Goal: Find contact information: Find contact information

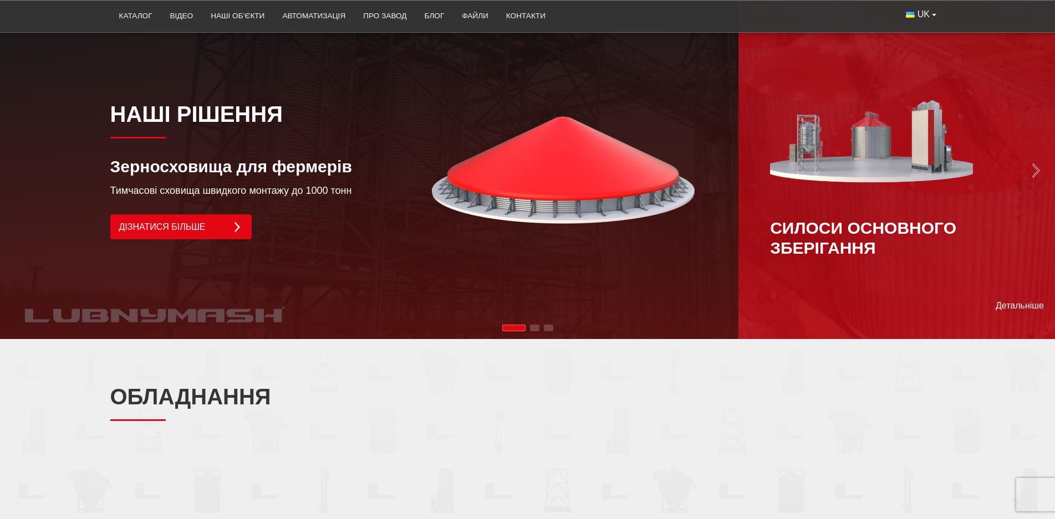
click at [1028, 163] on img "Next slide" at bounding box center [1036, 171] width 16 height 16
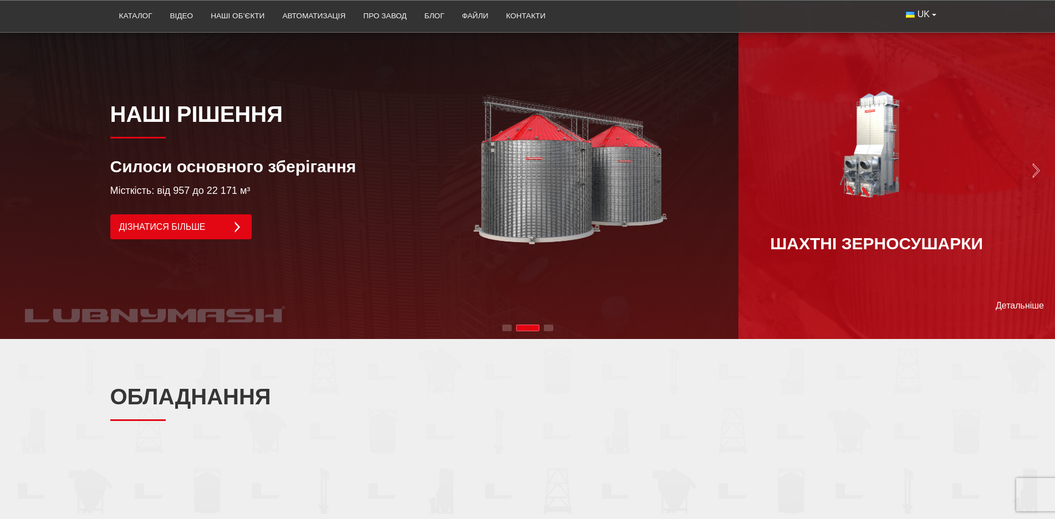
click at [1030, 163] on img "Next slide" at bounding box center [1036, 171] width 16 height 16
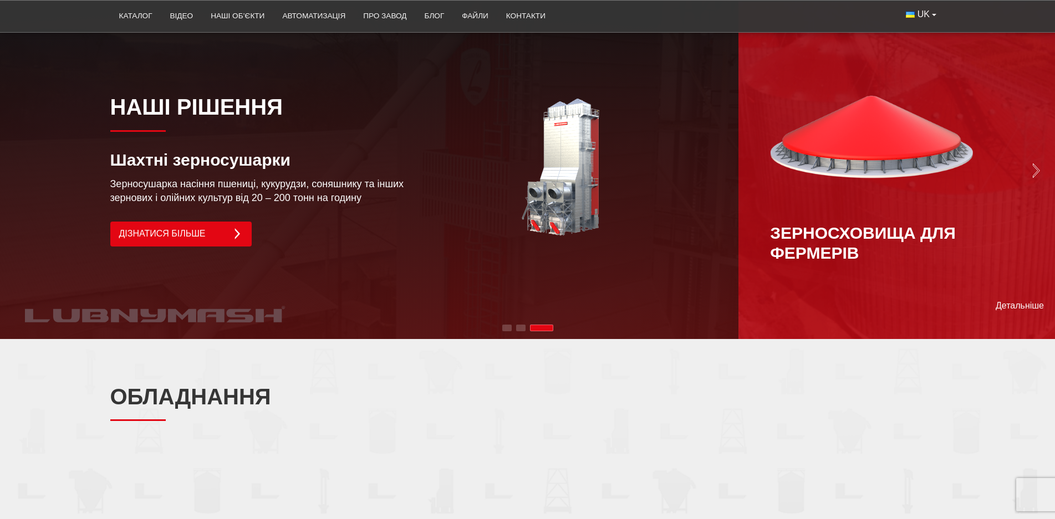
click at [1030, 163] on img "Next slide" at bounding box center [1036, 171] width 16 height 16
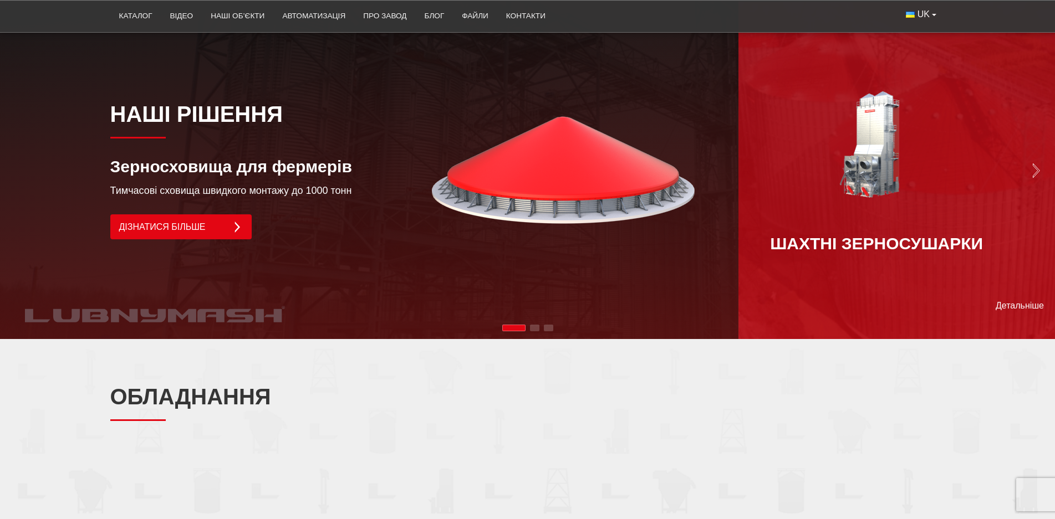
click at [1031, 163] on img "Next slide" at bounding box center [1036, 171] width 16 height 16
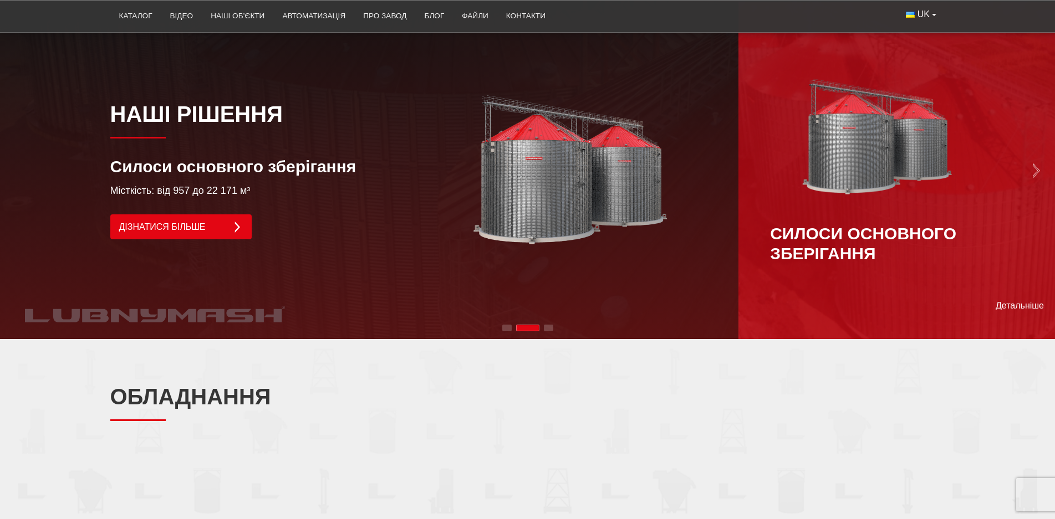
click at [1035, 163] on img "Next slide" at bounding box center [1036, 171] width 16 height 16
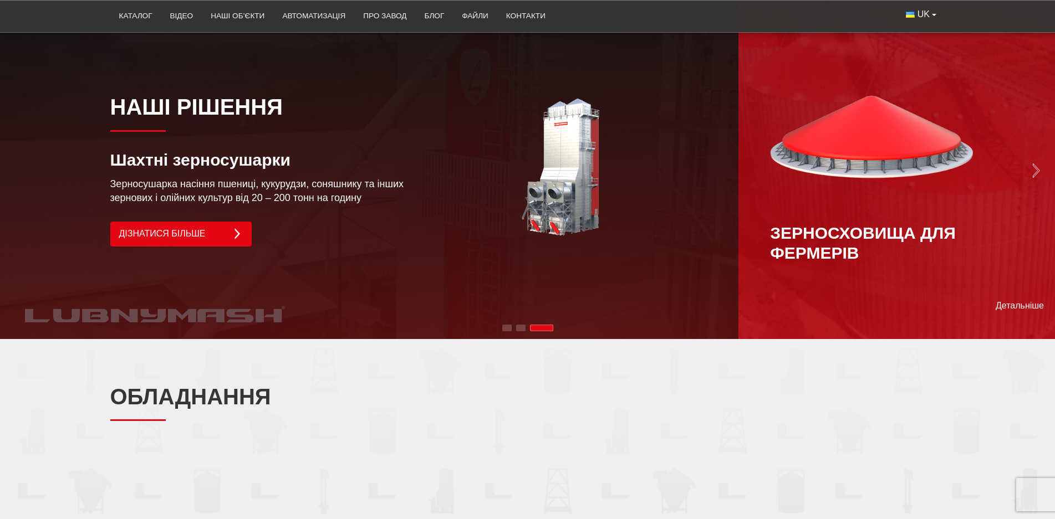
click at [1035, 163] on img "Next slide" at bounding box center [1036, 171] width 16 height 16
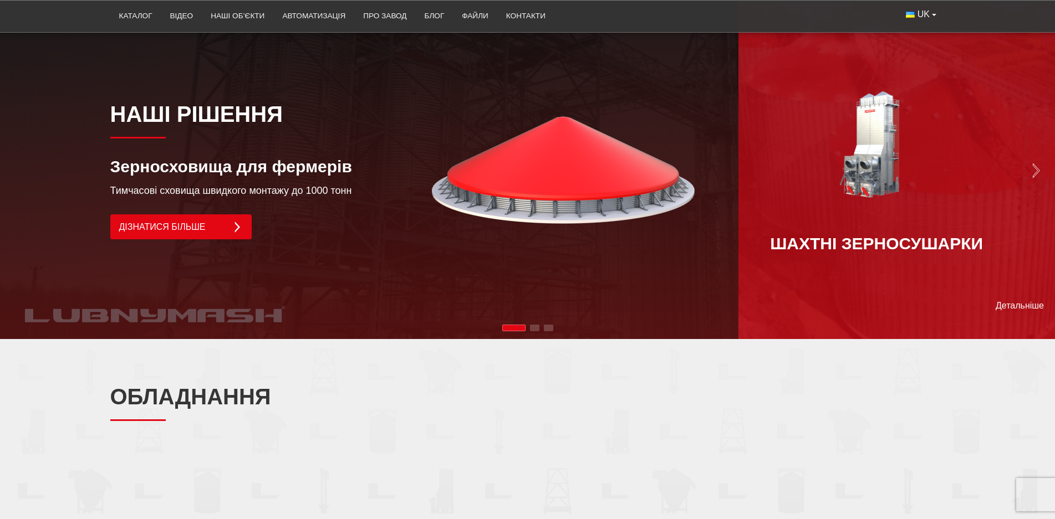
click at [871, 146] on img "Next slide" at bounding box center [871, 147] width 202 height 118
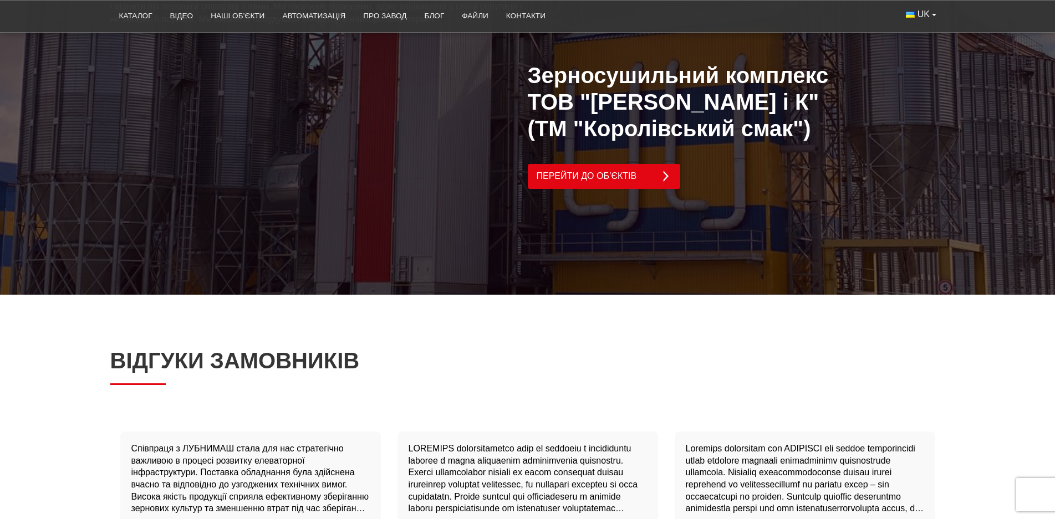
scroll to position [2383, 0]
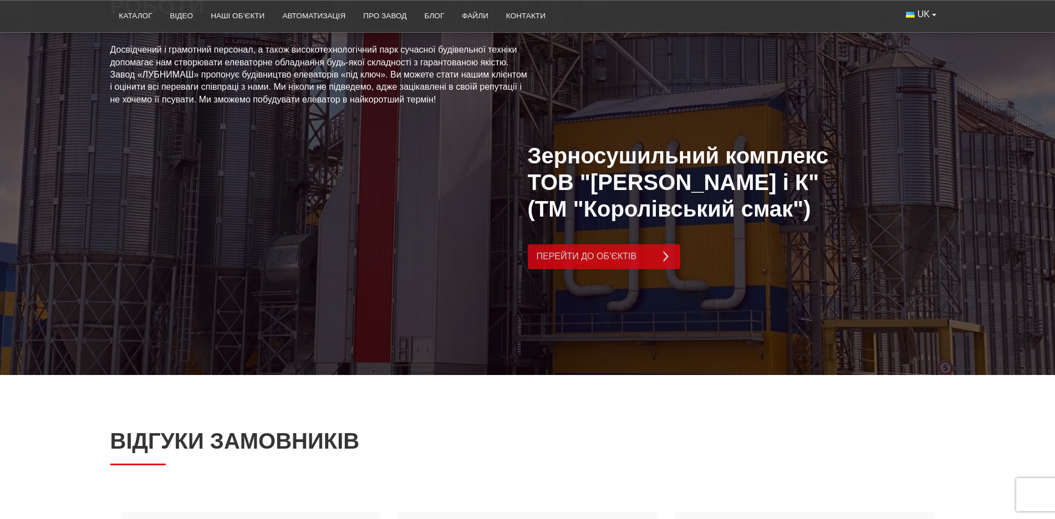
click at [623, 244] on link "Перейти до об’єктів" at bounding box center [604, 256] width 152 height 25
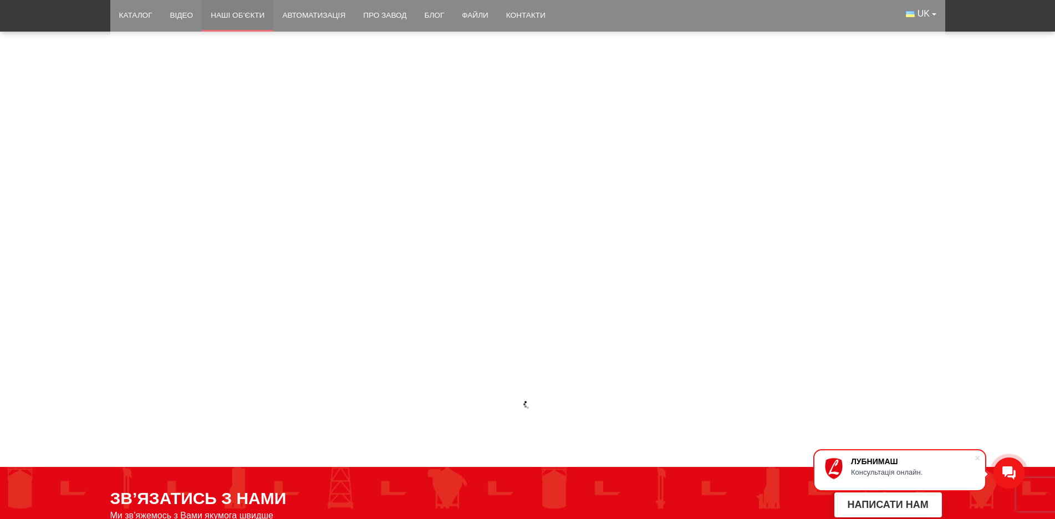
scroll to position [4876, 0]
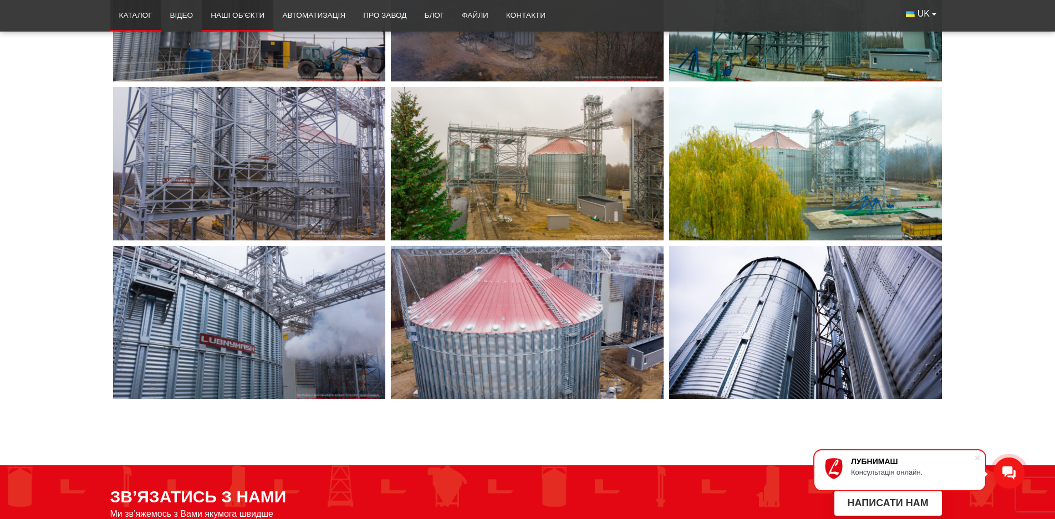
click at [143, 14] on link "Каталог" at bounding box center [135, 15] width 51 height 24
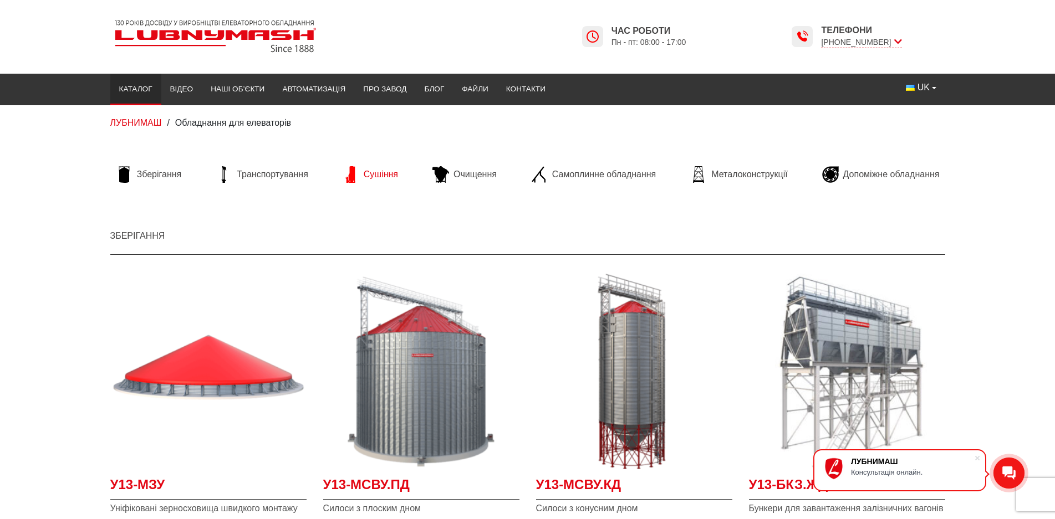
click at [398, 168] on link "Сушіння" at bounding box center [370, 174] width 66 height 17
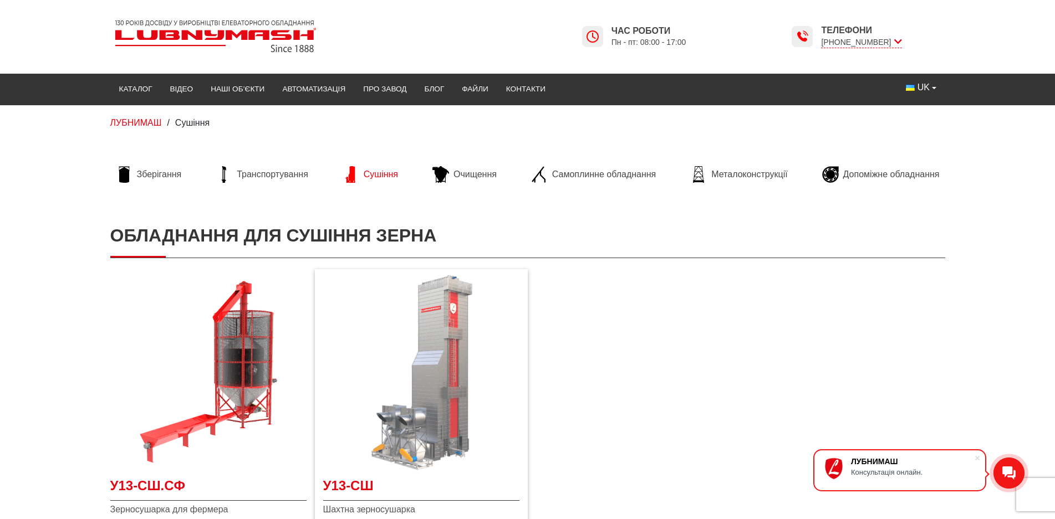
click at [454, 322] on img at bounding box center [421, 373] width 196 height 196
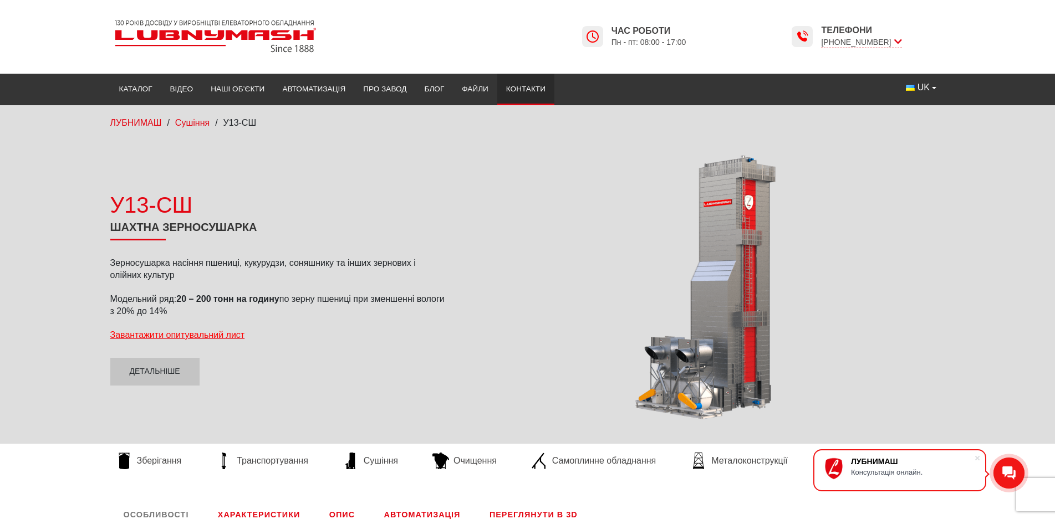
click at [530, 90] on link "Контакти" at bounding box center [525, 89] width 57 height 24
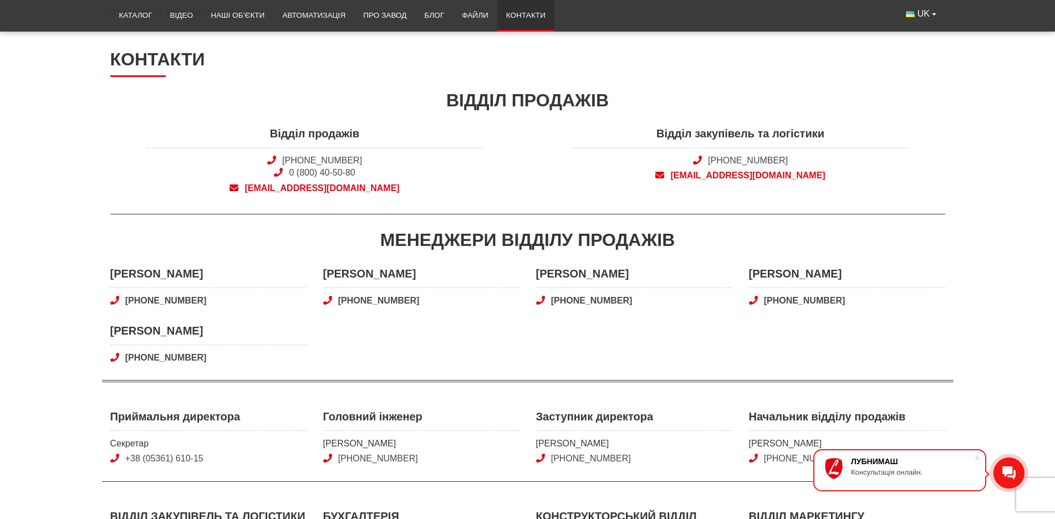
scroll to position [55, 0]
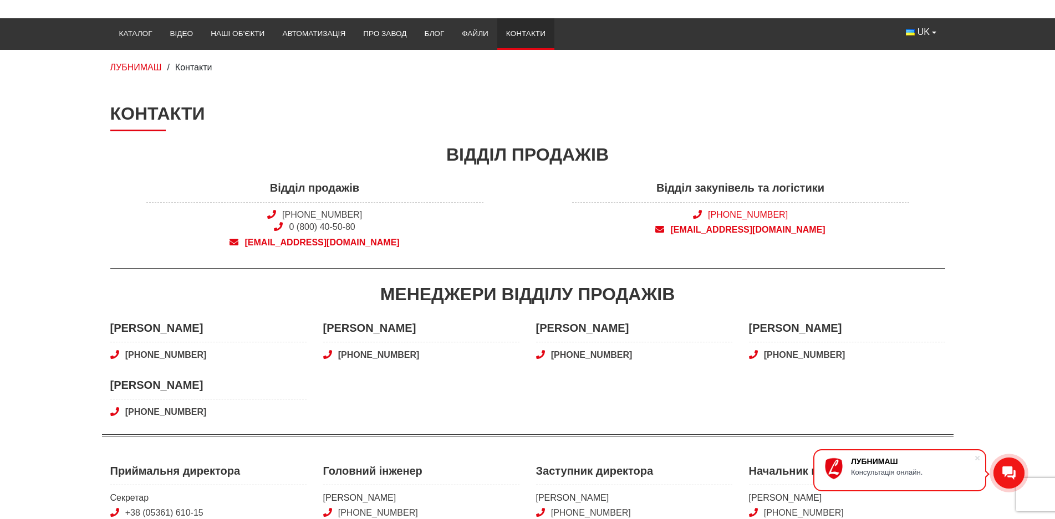
drag, startPoint x: 790, startPoint y: 212, endPoint x: 730, endPoint y: 213, distance: 59.9
click at [730, 213] on span "[PHONE_NUMBER]" at bounding box center [740, 215] width 337 height 12
copy link "050) 580 22 36"
click at [755, 233] on span "snab@lubnymash.com" at bounding box center [740, 230] width 337 height 12
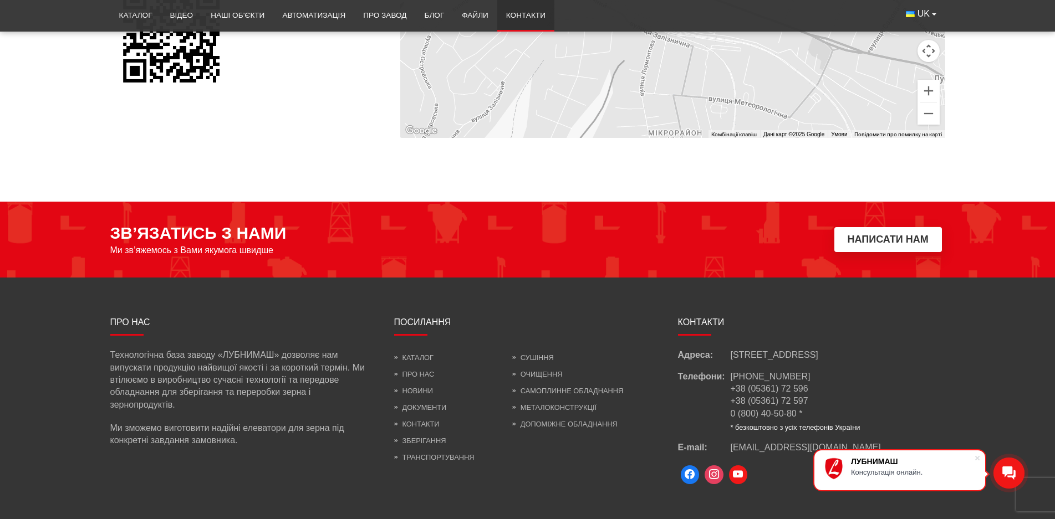
scroll to position [942, 0]
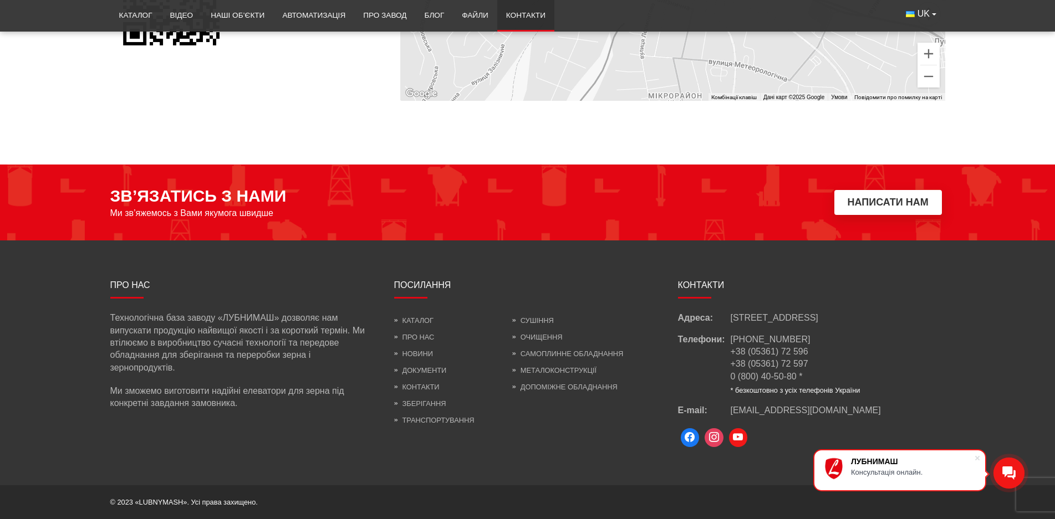
click at [554, 317] on li "Сушіння" at bounding box center [580, 320] width 136 height 17
click at [551, 319] on link "Сушіння" at bounding box center [533, 320] width 42 height 8
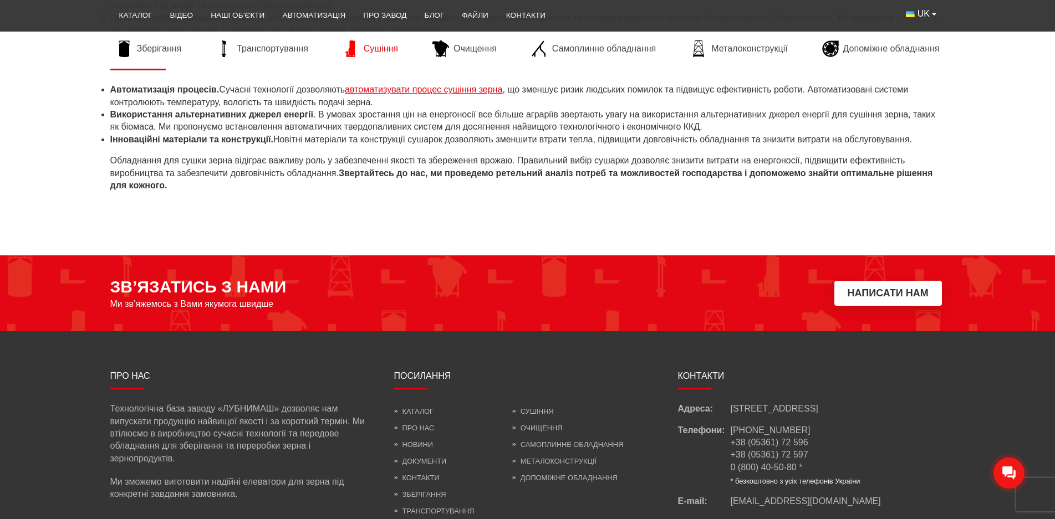
scroll to position [1194, 0]
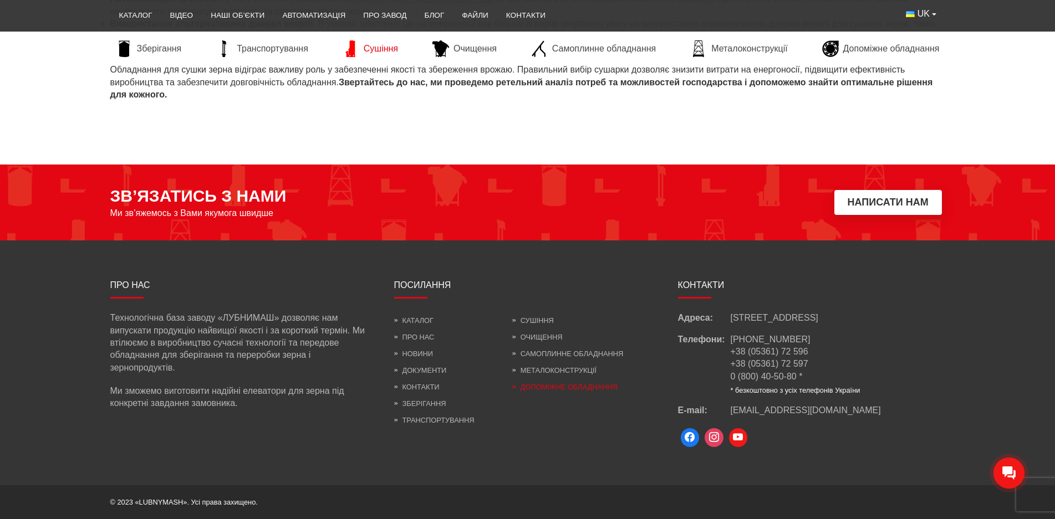
click at [559, 385] on link "Допоміжне обладнання" at bounding box center [564, 387] width 105 height 8
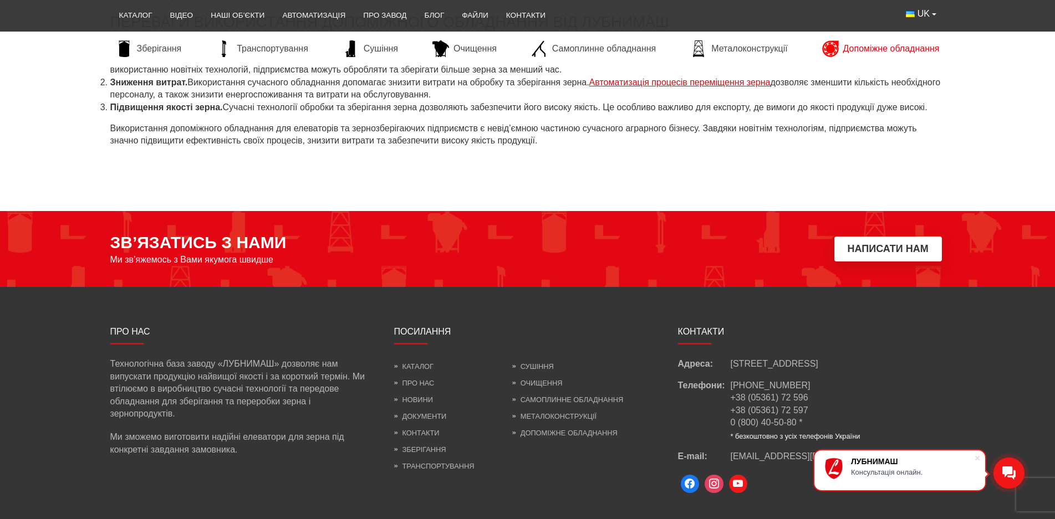
scroll to position [877, 0]
